Goal: Information Seeking & Learning: Learn about a topic

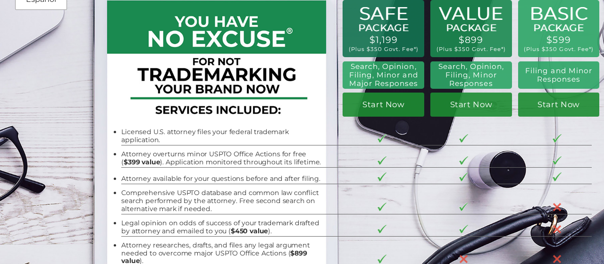
scroll to position [24, 0]
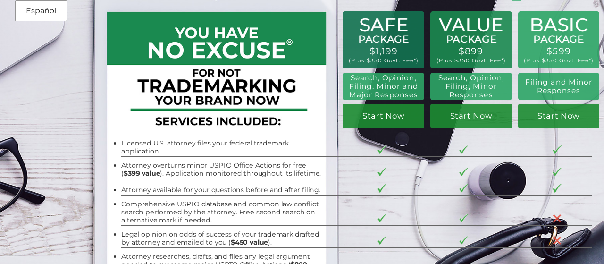
click at [362, 35] on div "Trademark Registration, Enforcement, and Renewal File a Trademark Application T…" at bounding box center [302, 30] width 604 height 109
click at [359, 30] on div "Trademark Registration, Enforcement, and Renewal File a Trademark Application T…" at bounding box center [302, 30] width 604 height 109
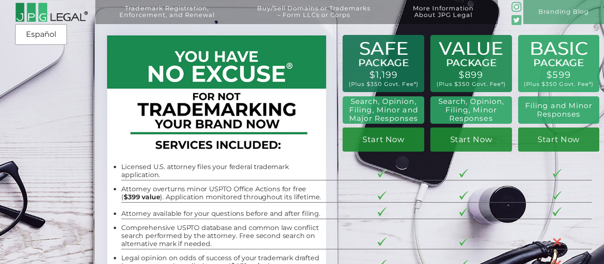
scroll to position [4, 0]
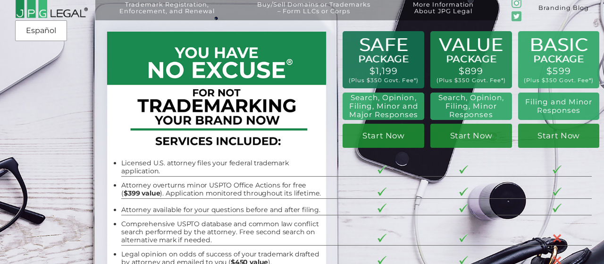
click at [559, 16] on link "Branding Blog" at bounding box center [563, 8] width 81 height 24
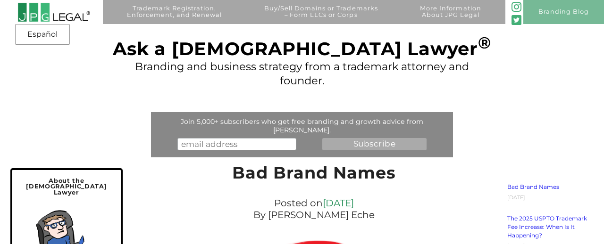
scroll to position [3413, 0]
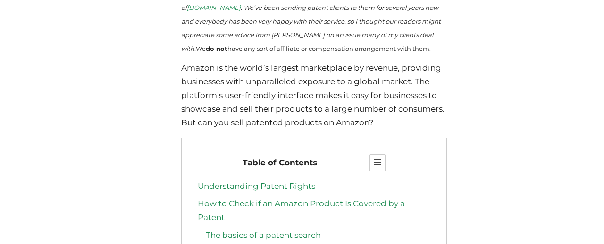
scroll to position [3781, 0]
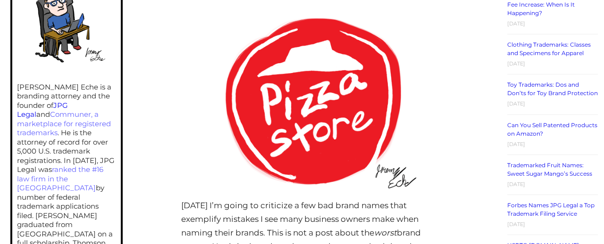
scroll to position [884, 0]
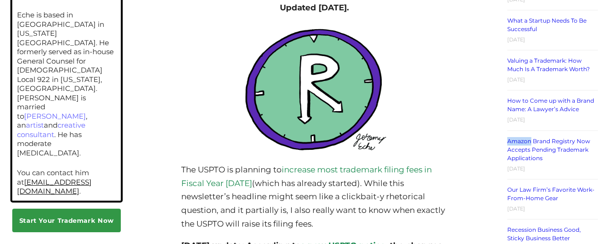
click at [553, 138] on link "Amazon Brand Registry Now Accepts Pending Trademark Applications" at bounding box center [548, 150] width 83 height 24
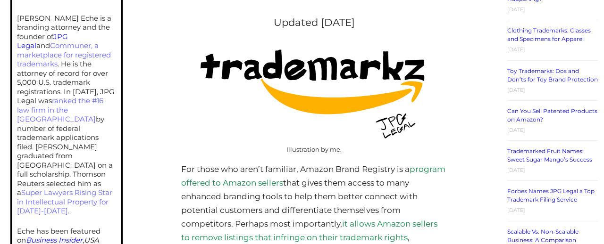
scroll to position [294, 0]
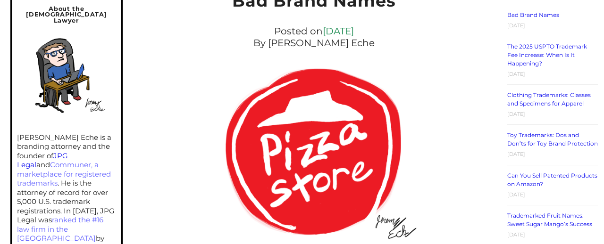
scroll to position [191, 0]
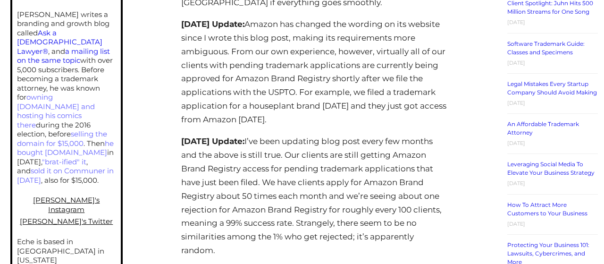
scroll to position [682, 0]
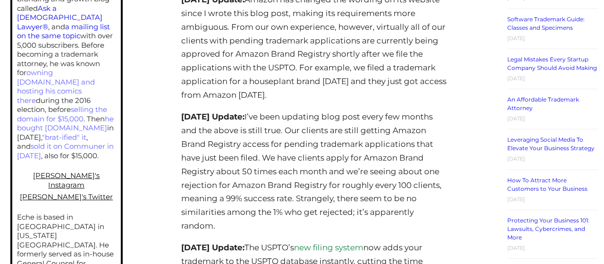
click at [356, 203] on p "[DATE] Update: I’ve been updating blog post every few months and the above is s…" at bounding box center [314, 171] width 266 height 123
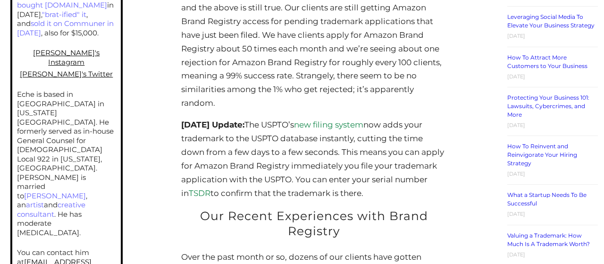
scroll to position [830, 0]
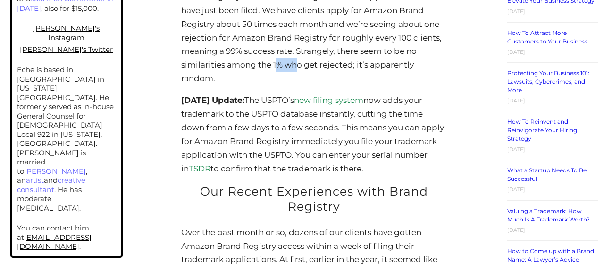
drag, startPoint x: 338, startPoint y: 50, endPoint x: 359, endPoint y: 58, distance: 21.5
click at [359, 58] on p "[DATE] Update: I’ve been updating blog post every few months and the above is s…" at bounding box center [314, 24] width 266 height 123
click at [306, 72] on p "[DATE] Update: I’ve been updating blog post every few months and the above is s…" at bounding box center [314, 24] width 266 height 123
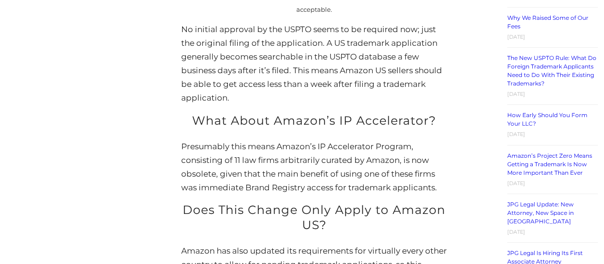
scroll to position [1430, 0]
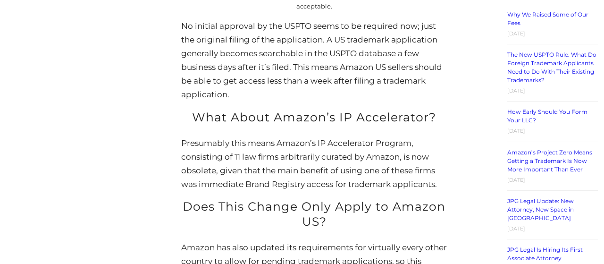
click at [376, 151] on p "Presumably this means Amazon’s IP Accelerator Program, consisting of 11 law fir…" at bounding box center [314, 163] width 266 height 55
